Goal: Information Seeking & Learning: Learn about a topic

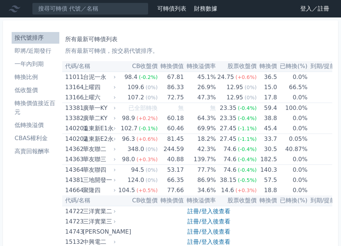
click at [59, 35] on link "按代號排序" at bounding box center [36, 38] width 48 height 12
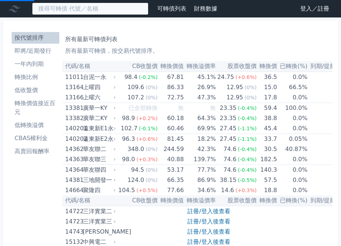
click at [71, 8] on input at bounding box center [90, 9] width 117 height 12
type input "3231"
click at [73, 9] on input at bounding box center [90, 9] width 117 height 12
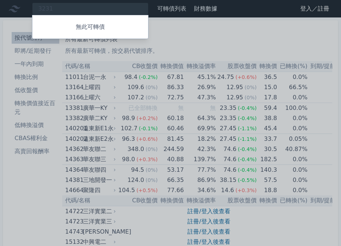
click at [113, 7] on div at bounding box center [170, 123] width 341 height 246
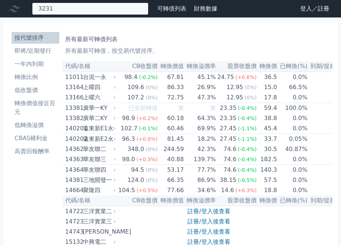
click at [103, 9] on div "3231 無此可轉債" at bounding box center [90, 9] width 117 height 12
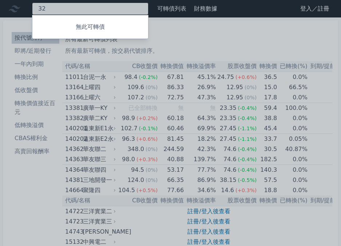
type input "3"
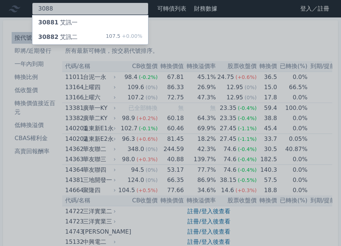
type input "3088"
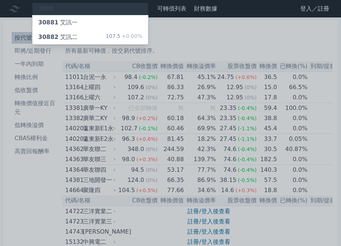
click at [106, 42] on div "107.5 +0.00%" at bounding box center [124, 37] width 36 height 9
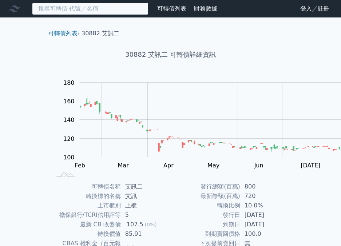
click at [61, 11] on input at bounding box center [90, 9] width 117 height 12
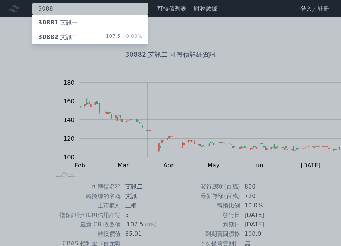
type input "3088"
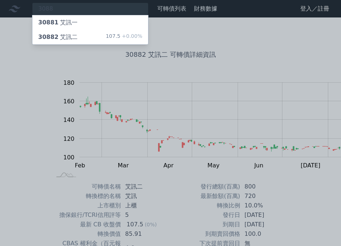
click at [77, 22] on div "30881 艾訊一" at bounding box center [90, 22] width 116 height 15
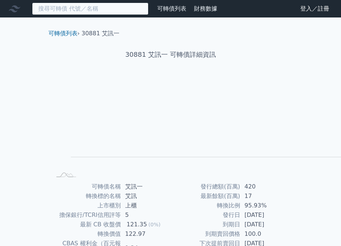
click at [89, 15] on input at bounding box center [90, 9] width 117 height 12
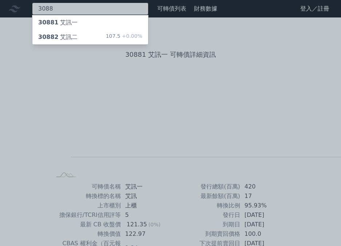
type input "3088"
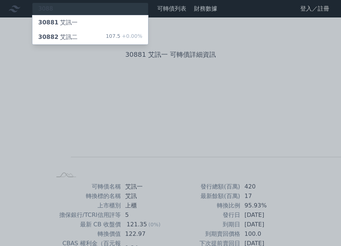
click at [54, 40] on span "30882" at bounding box center [48, 37] width 20 height 7
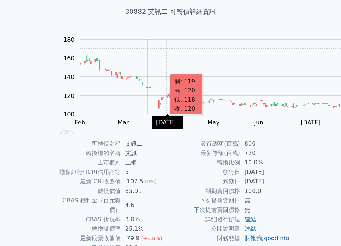
scroll to position [131, 0]
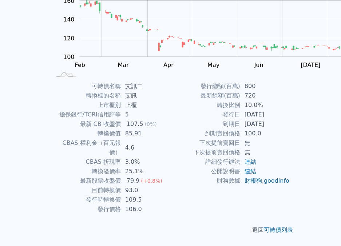
click at [293, 64] on rect at bounding box center [203, 28] width 298 height 102
drag, startPoint x: 263, startPoint y: 120, endPoint x: 300, endPoint y: 113, distance: 38.2
click at [290, 119] on td "[DATE]" at bounding box center [265, 123] width 50 height 9
click at [268, 119] on td "[DATE]" at bounding box center [265, 123] width 50 height 9
drag, startPoint x: 266, startPoint y: 118, endPoint x: 304, endPoint y: 117, distance: 37.5
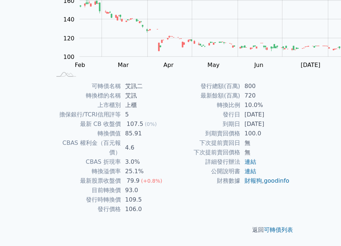
click at [290, 119] on td "[DATE]" at bounding box center [265, 123] width 50 height 9
click at [272, 119] on td "[DATE]" at bounding box center [265, 123] width 50 height 9
click at [266, 119] on td "[DATE]" at bounding box center [265, 123] width 50 height 9
drag, startPoint x: 288, startPoint y: 117, endPoint x: 307, endPoint y: 115, distance: 19.0
click at [290, 119] on td "[DATE]" at bounding box center [265, 123] width 50 height 9
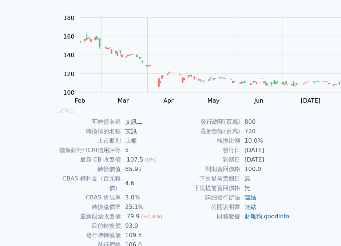
scroll to position [0, 0]
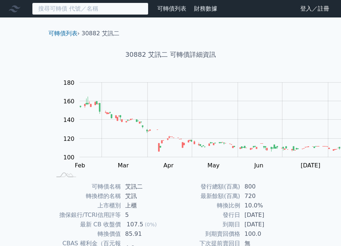
click at [64, 8] on input at bounding box center [90, 9] width 117 height 12
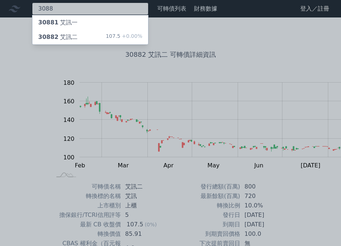
type input "3088"
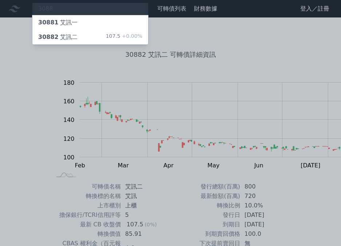
click at [106, 42] on div "107.5 +0.00%" at bounding box center [124, 37] width 36 height 9
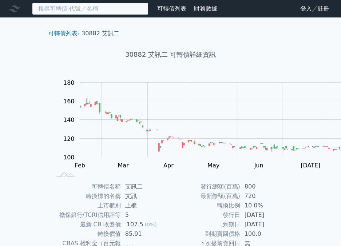
click at [81, 9] on input at bounding box center [90, 9] width 117 height 12
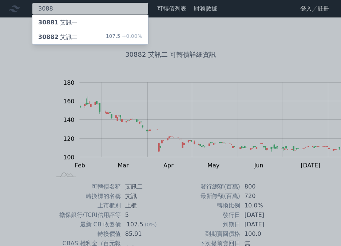
type input "3088"
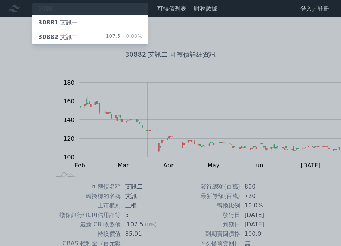
click at [82, 22] on div "30881 艾訊一" at bounding box center [90, 22] width 116 height 15
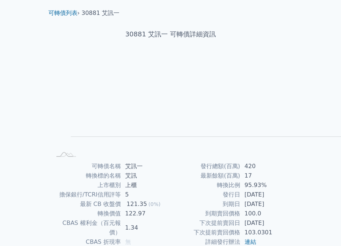
scroll to position [131, 0]
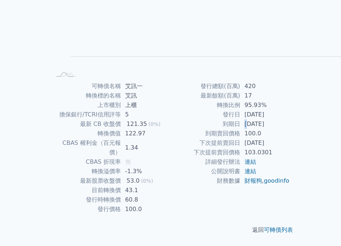
drag, startPoint x: 268, startPoint y: 118, endPoint x: 264, endPoint y: 117, distance: 3.7
click at [264, 119] on td "[DATE]" at bounding box center [265, 123] width 50 height 9
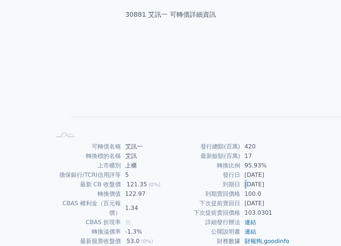
scroll to position [0, 0]
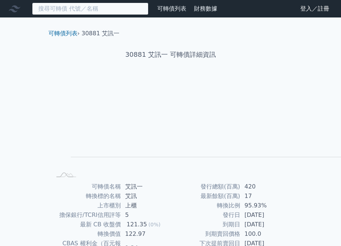
click at [59, 9] on input at bounding box center [90, 9] width 117 height 12
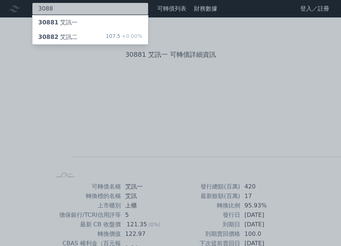
type input "3088"
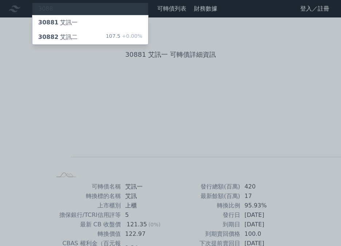
click at [78, 42] on div "30882 艾訊二" at bounding box center [57, 37] width 39 height 9
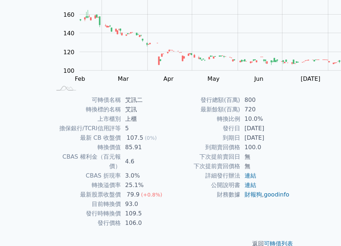
scroll to position [131, 0]
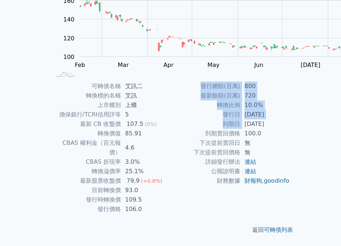
drag, startPoint x: 260, startPoint y: 120, endPoint x: 352, endPoint y: 119, distance: 92.5
click at [341, 119] on html "可轉債列表 財務數據 可轉債列表 財務數據 登入／註冊 登入／註冊 可轉債列表 › 30882 艾訊二 30882 艾訊二 可轉債詳細資訊 Zoom Out …" at bounding box center [170, 72] width 341 height 347
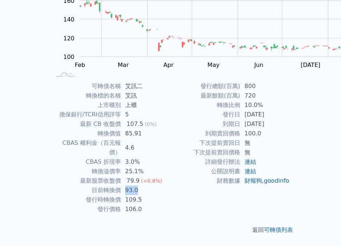
drag, startPoint x: 111, startPoint y: 181, endPoint x: 139, endPoint y: 182, distance: 27.7
click at [139, 186] on td "93.0" at bounding box center [146, 190] width 50 height 9
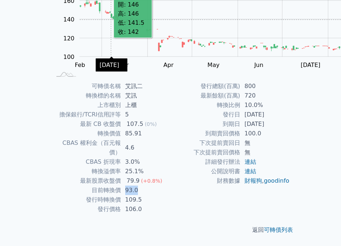
scroll to position [0, 0]
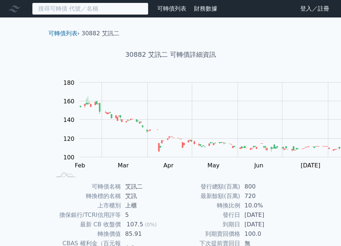
click at [78, 10] on input at bounding box center [90, 9] width 117 height 12
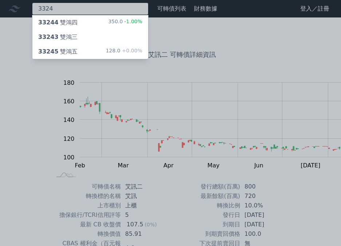
type input "3324"
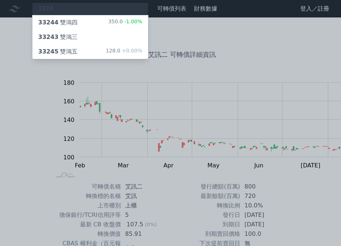
click at [78, 27] on div "33244 雙鴻四" at bounding box center [57, 22] width 39 height 9
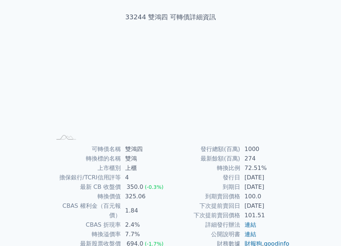
scroll to position [73, 0]
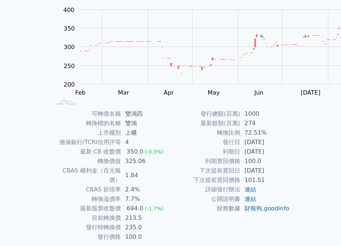
drag, startPoint x: 266, startPoint y: 176, endPoint x: 305, endPoint y: 177, distance: 39.0
click at [290, 157] on td "[DATE]" at bounding box center [265, 151] width 50 height 9
click at [192, 166] on td "到期賣回價格" at bounding box center [206, 161] width 70 height 9
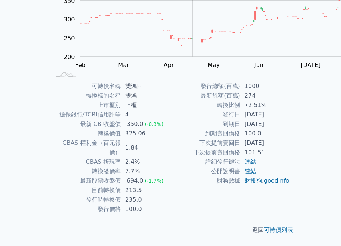
scroll to position [131, 0]
drag, startPoint x: 111, startPoint y: 183, endPoint x: 123, endPoint y: 181, distance: 12.8
click at [123, 186] on td "213.5" at bounding box center [146, 190] width 50 height 9
click at [212, 91] on td "最新餘額(百萬)" at bounding box center [206, 95] width 70 height 9
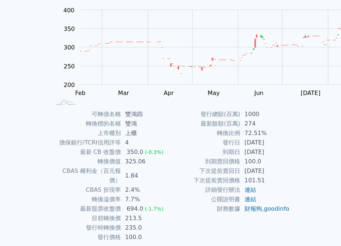
scroll to position [0, 0]
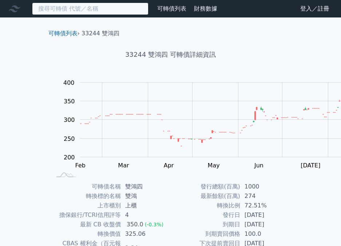
click at [111, 11] on input at bounding box center [90, 9] width 117 height 12
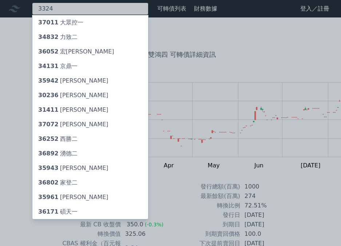
type input "3324"
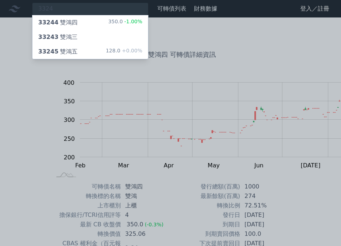
click at [106, 56] on div "128.0 +0.00%" at bounding box center [124, 51] width 36 height 9
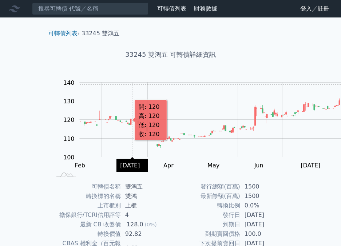
scroll to position [131, 0]
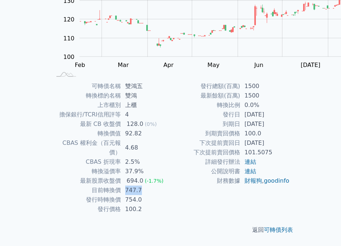
drag, startPoint x: 111, startPoint y: 181, endPoint x: 136, endPoint y: 181, distance: 25.5
click at [136, 186] on td "747.7" at bounding box center [146, 190] width 50 height 9
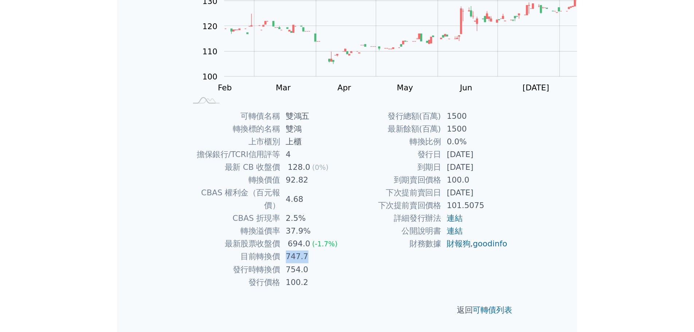
scroll to position [64, 0]
